Goal: Task Accomplishment & Management: Manage account settings

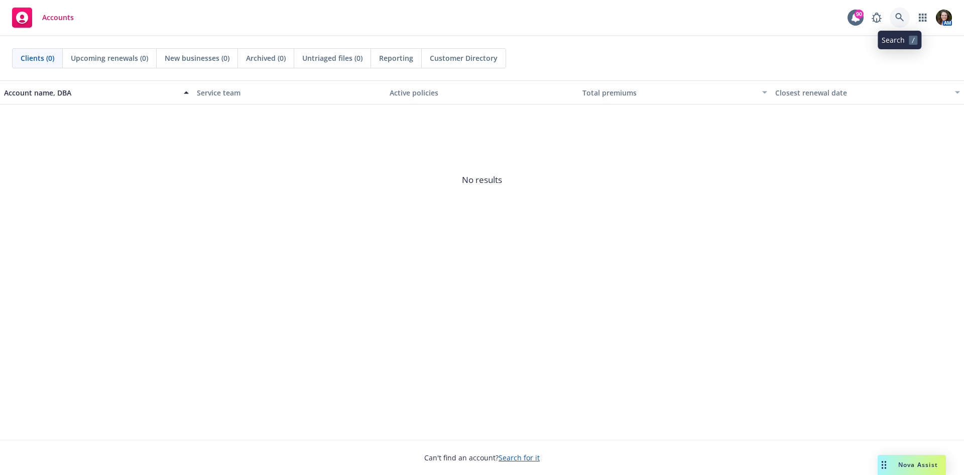
click at [902, 18] on icon at bounding box center [900, 17] width 9 height 9
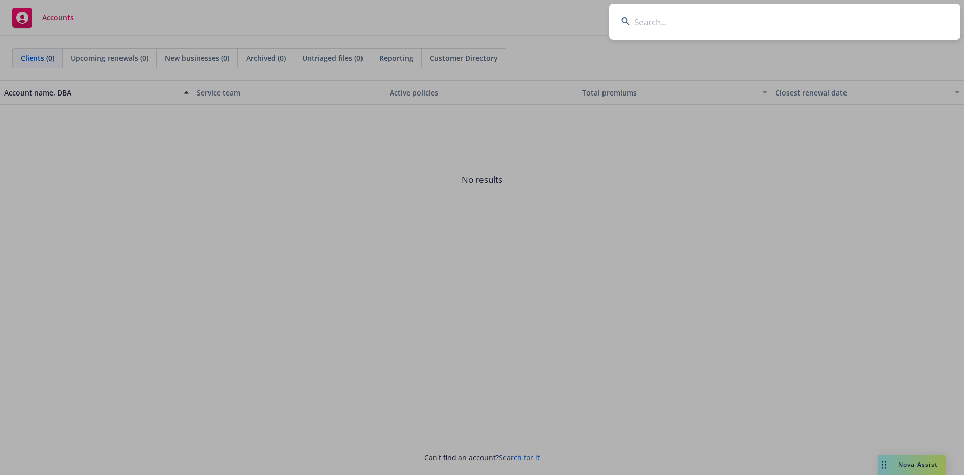
click at [717, 24] on input at bounding box center [785, 22] width 352 height 36
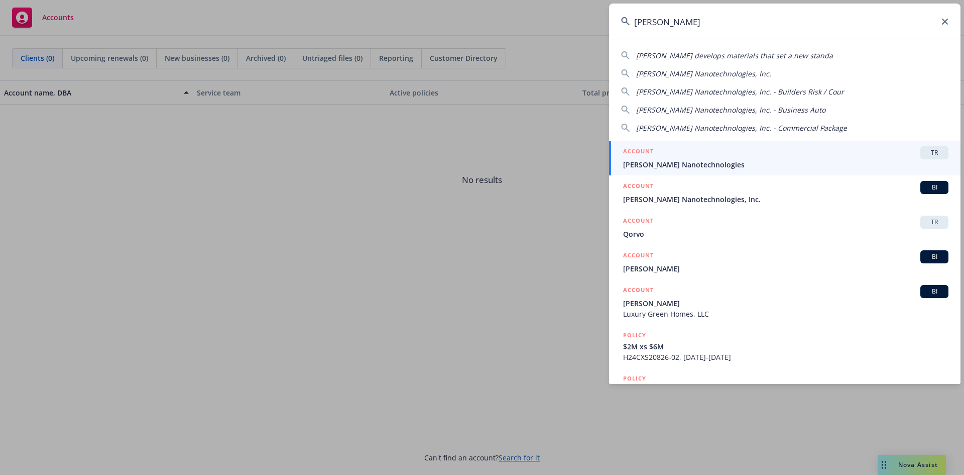
type input "[PERSON_NAME]"
click at [683, 162] on span "[PERSON_NAME] Nanotechnologies" at bounding box center [785, 164] width 325 height 11
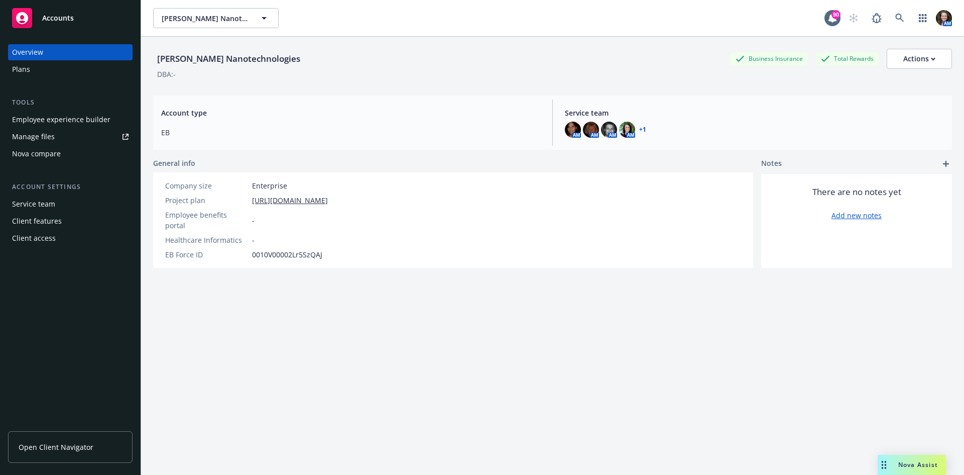
click at [63, 443] on span "Open Client Navigator" at bounding box center [56, 447] width 75 height 11
click at [935, 63] on button "Actions" at bounding box center [919, 59] width 65 height 20
click at [918, 86] on link "Edit account summary" at bounding box center [897, 83] width 107 height 20
select select "US"
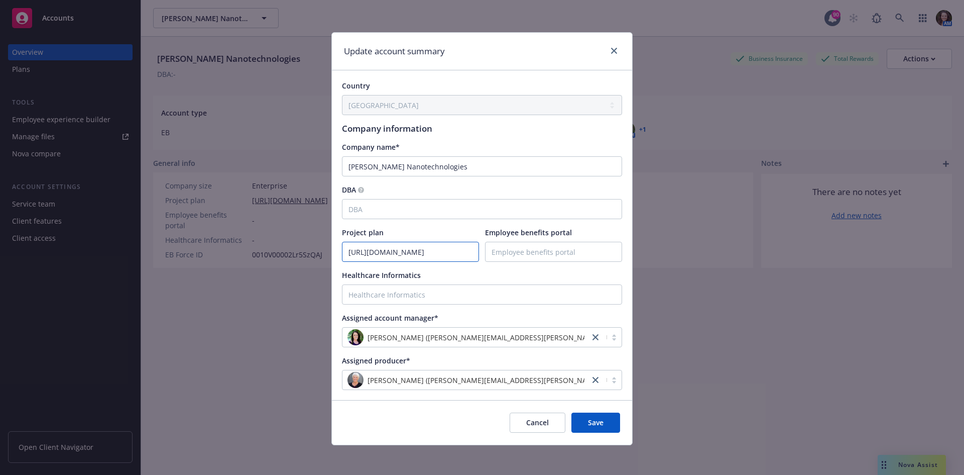
click at [412, 253] on input "[URL][DOMAIN_NAME]" at bounding box center [411, 251] width 136 height 19
paste input "[URL][DOMAIN_NAME]"
type input "[URL][DOMAIN_NAME]"
click at [588, 423] on span "Save" at bounding box center [596, 422] width 16 height 10
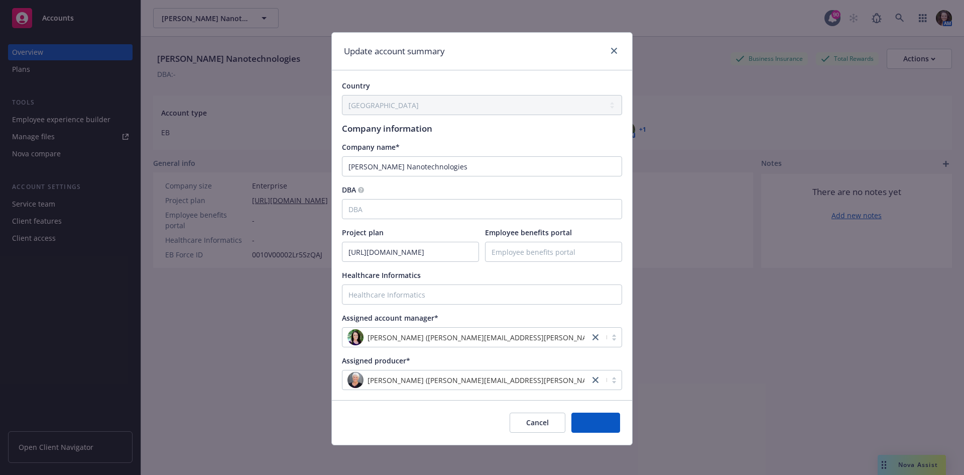
scroll to position [0, 0]
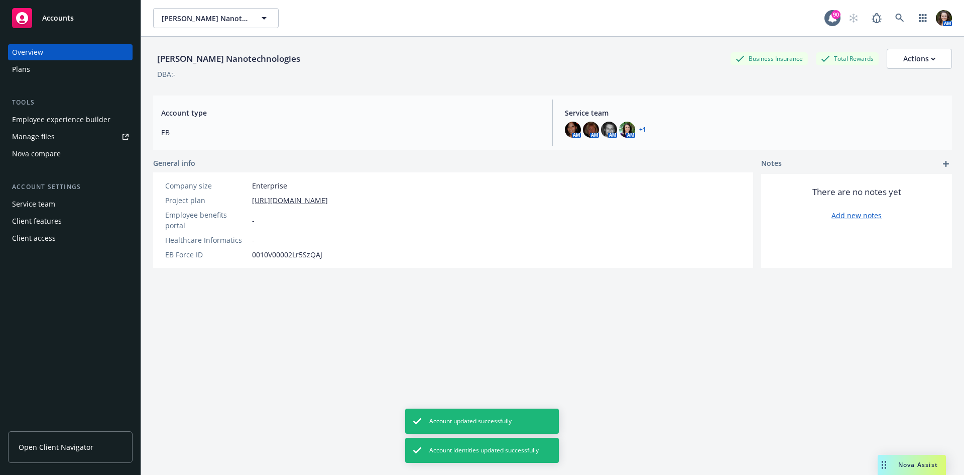
click at [55, 434] on link "Open Client Navigator" at bounding box center [70, 447] width 125 height 32
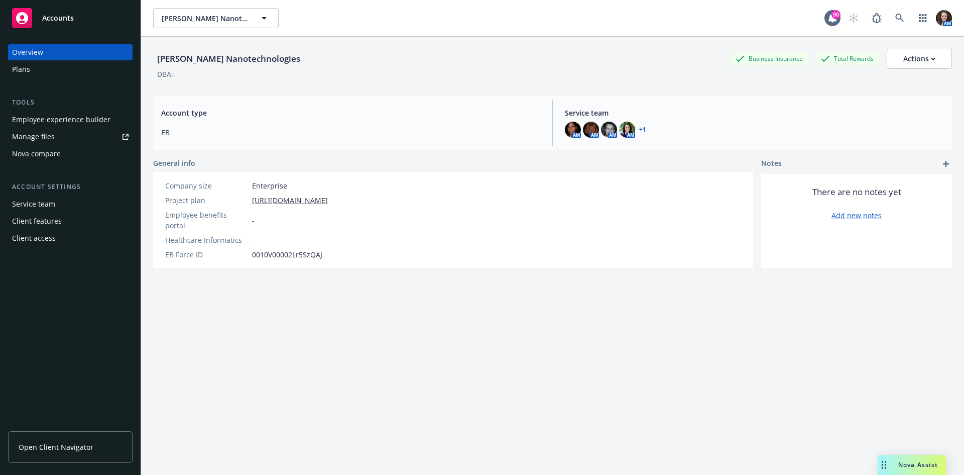
click at [36, 235] on div "Client access" at bounding box center [34, 238] width 44 height 16
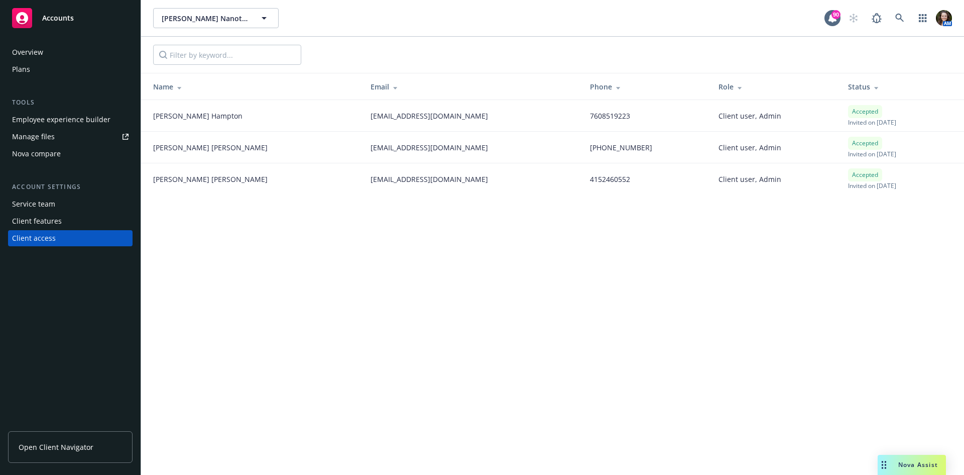
click at [848, 178] on div "Accepted" at bounding box center [865, 174] width 34 height 13
click at [178, 182] on span "[PERSON_NAME]" at bounding box center [210, 179] width 115 height 11
drag, startPoint x: 295, startPoint y: 262, endPoint x: 317, endPoint y: 261, distance: 21.6
click at [296, 262] on div "[PERSON_NAME] Nanotechnologies [PERSON_NAME] Nanotechnologies 90 AM Name Email …" at bounding box center [552, 237] width 823 height 475
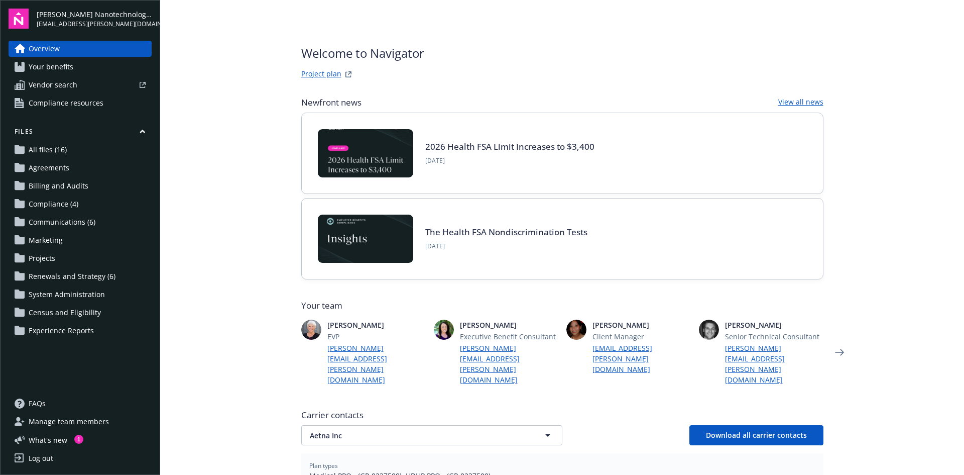
click at [328, 75] on link "Project plan" at bounding box center [321, 74] width 40 height 12
click at [319, 74] on link "Project plan" at bounding box center [321, 74] width 40 height 12
